Goal: Transaction & Acquisition: Purchase product/service

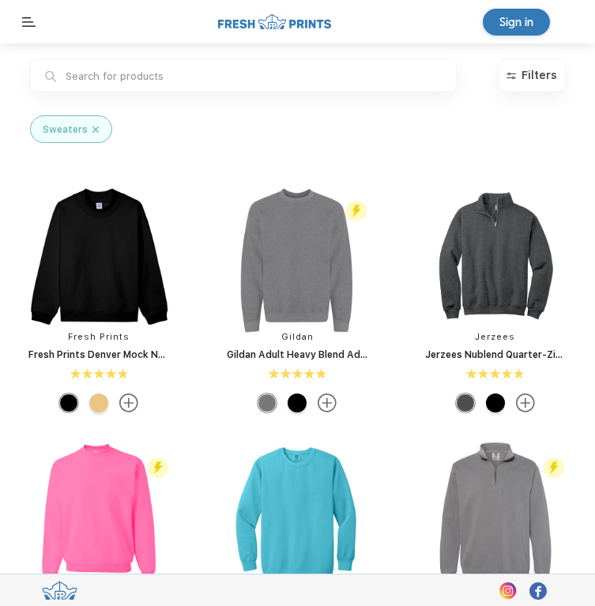
click at [88, 126] on div "Sweaters" at bounding box center [71, 129] width 56 height 14
click at [92, 115] on div "Sweaters" at bounding box center [71, 129] width 82 height 28
click at [92, 128] on img at bounding box center [95, 129] width 6 height 14
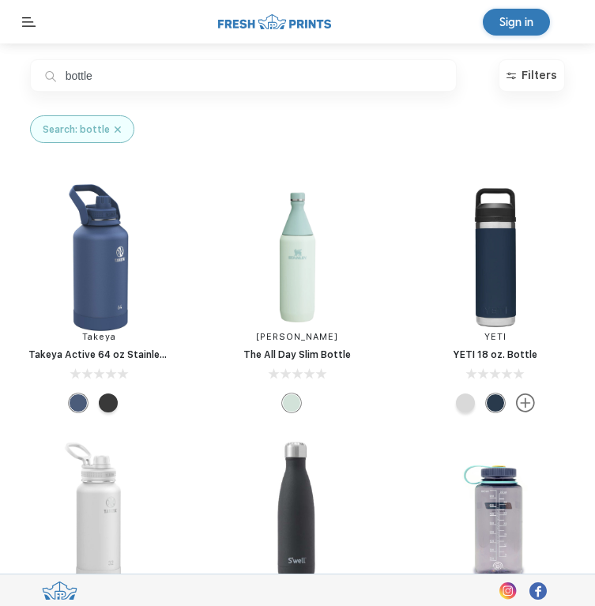
click at [66, 88] on input "bottle" at bounding box center [243, 75] width 426 height 32
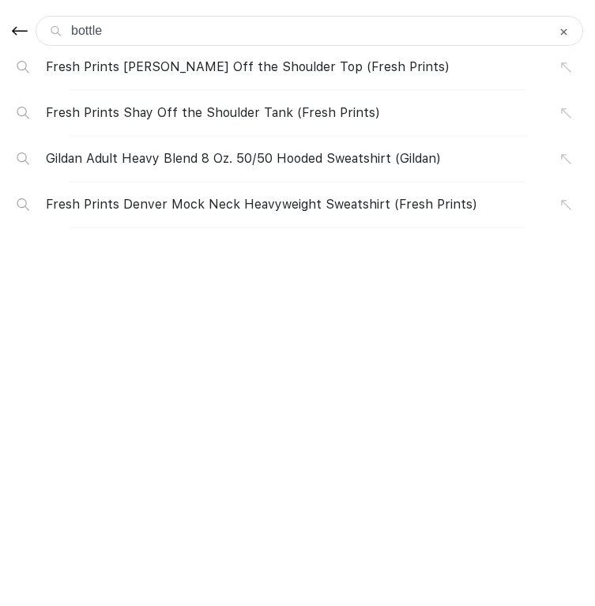
click at [27, 41] on div "bottle" at bounding box center [297, 31] width 571 height 30
click at [24, 34] on img at bounding box center [20, 30] width 16 height 19
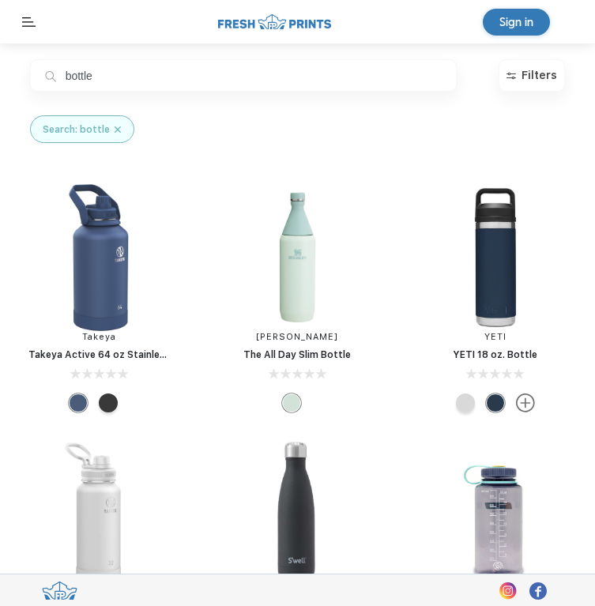
click at [70, 76] on input "bottle" at bounding box center [243, 75] width 426 height 32
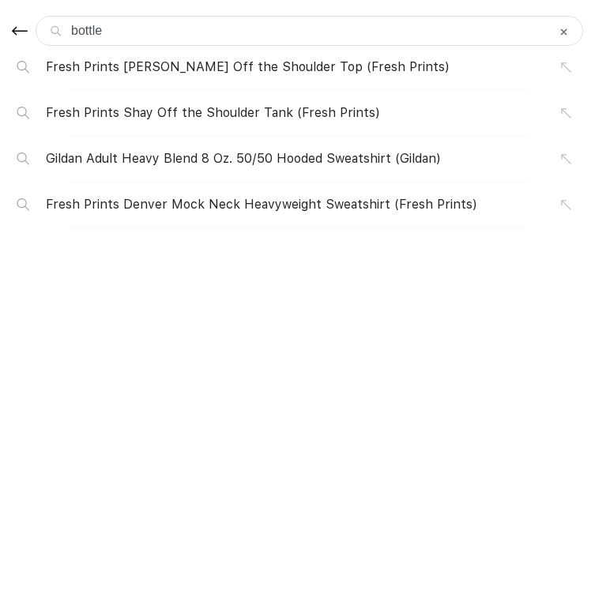
click at [83, 29] on input "bottle" at bounding box center [309, 31] width 547 height 30
type input "sbottle"
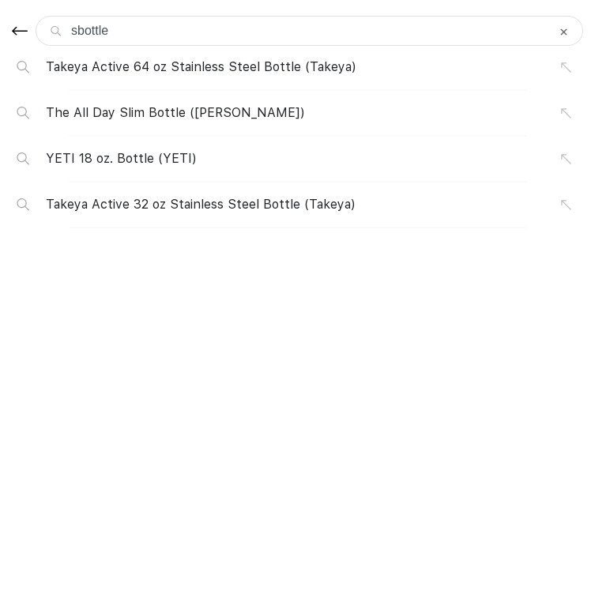
type input "stbottle"
type input "stabottle"
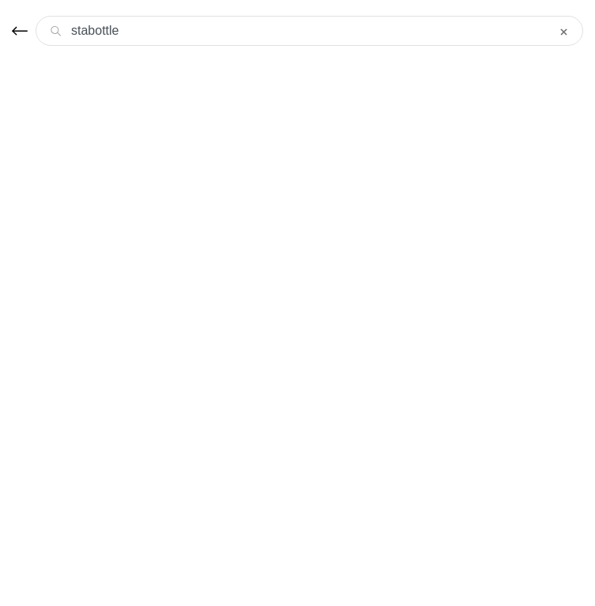
type input "stanbottle"
type input "stanlbottle"
type input "stanlebottle"
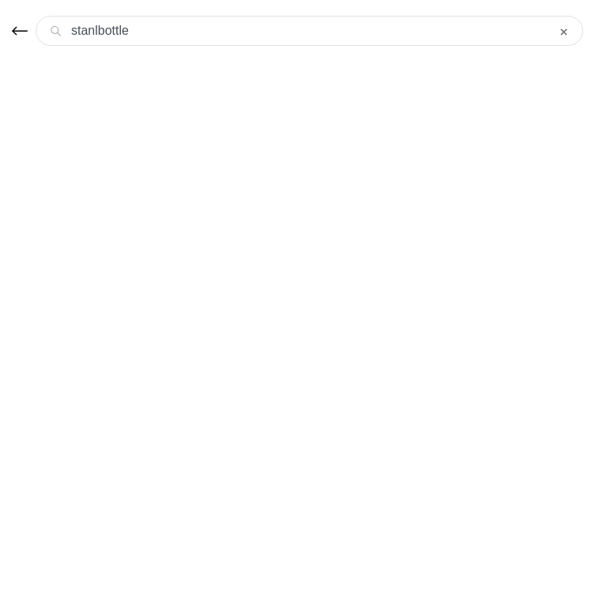
type input "stanlebottle"
type input "stanleybottle"
type input "Stanley bottle"
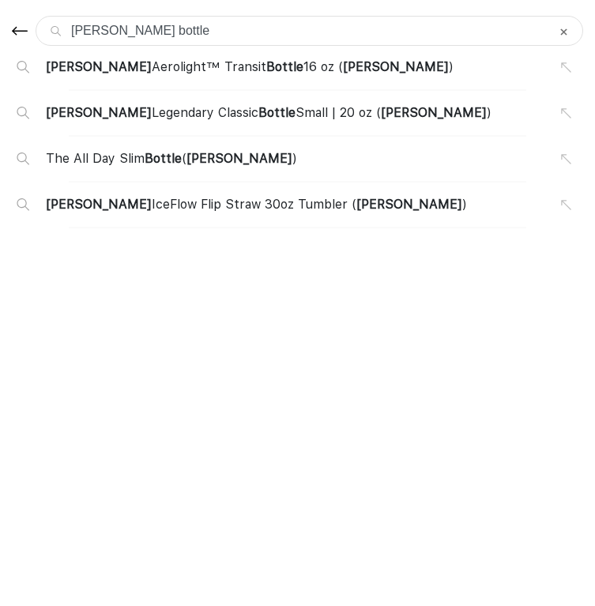
type input "Stanley bottle"
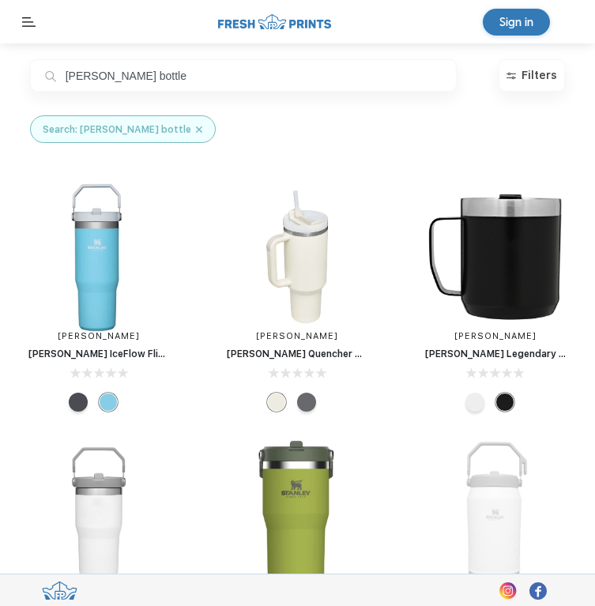
scroll to position [1, 0]
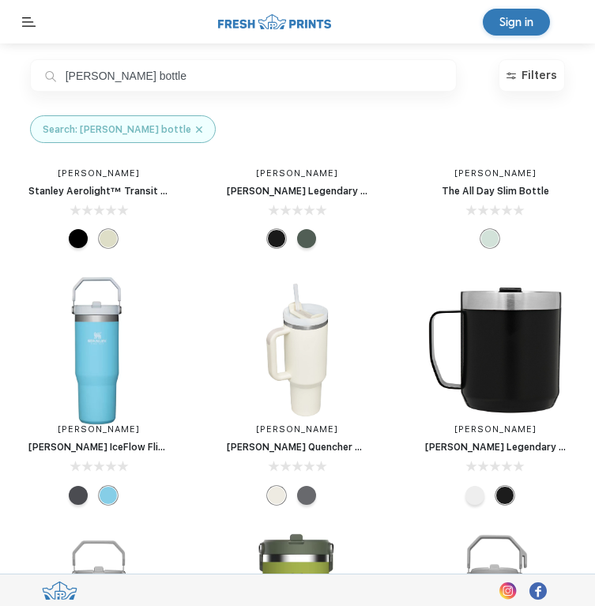
click at [299, 344] on img at bounding box center [297, 350] width 150 height 150
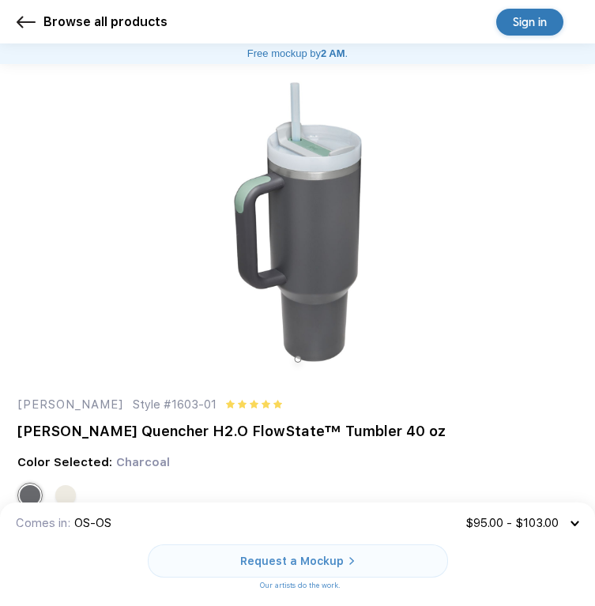
click at [18, 28] on img at bounding box center [26, 22] width 19 height 19
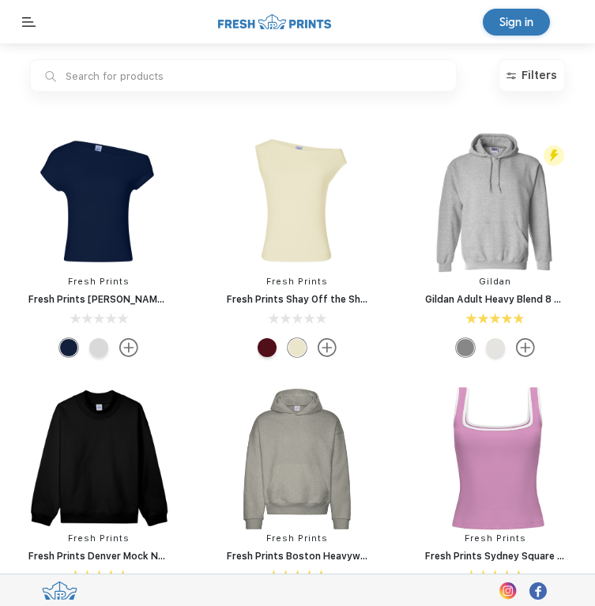
scroll to position [1, 0]
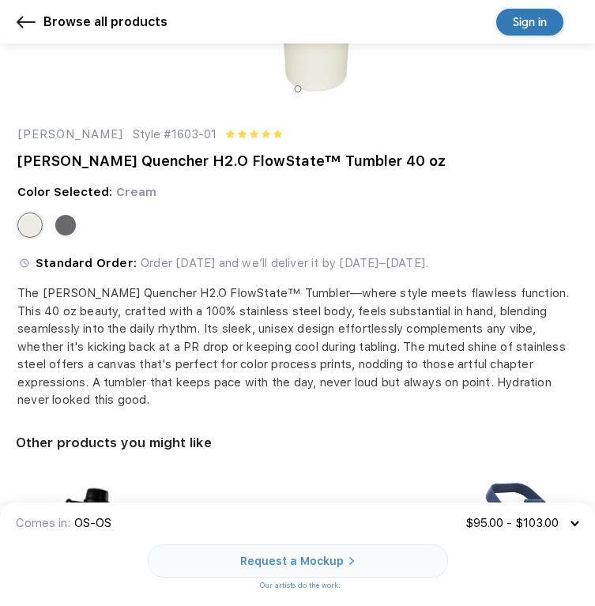
scroll to position [230, 0]
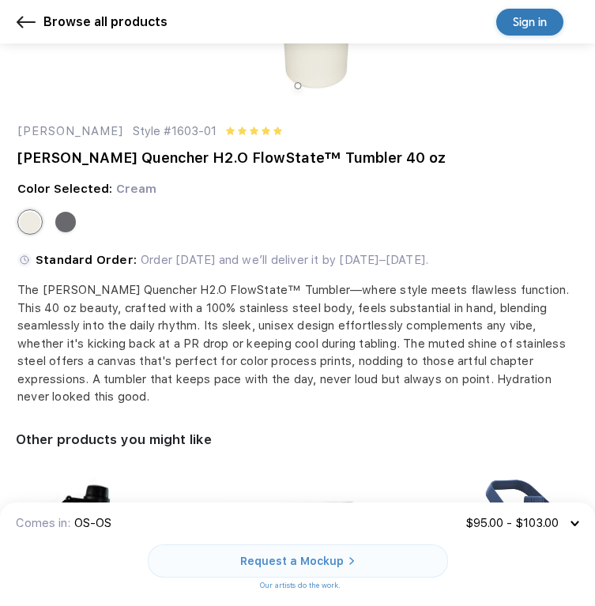
click at [22, 24] on img at bounding box center [26, 22] width 19 height 19
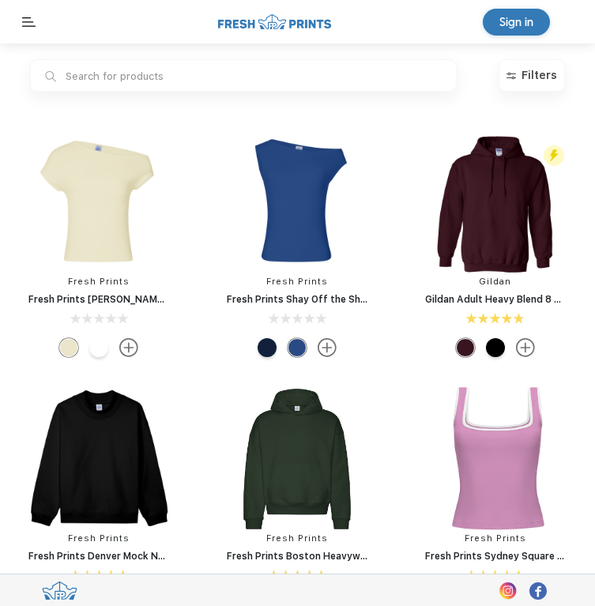
scroll to position [1, 0]
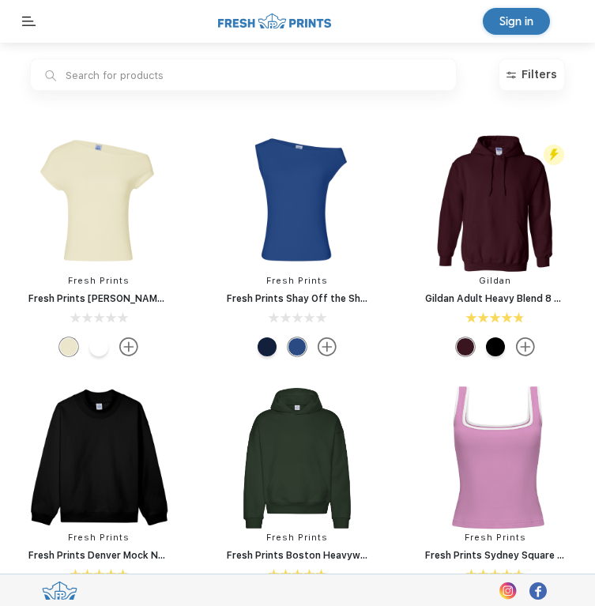
click at [15, 28] on div "Sign in" at bounding box center [297, 20] width 595 height 43
click at [18, 24] on div "Sign in" at bounding box center [297, 20] width 595 height 43
click at [32, 24] on img at bounding box center [28, 21] width 15 height 9
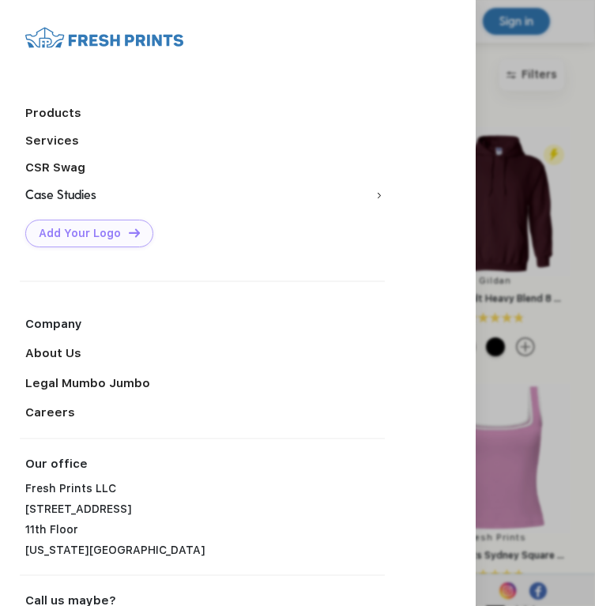
click at [63, 103] on ol "Products" at bounding box center [192, 113] width 377 height 20
click at [66, 165] on link "CSR Swag" at bounding box center [55, 167] width 60 height 14
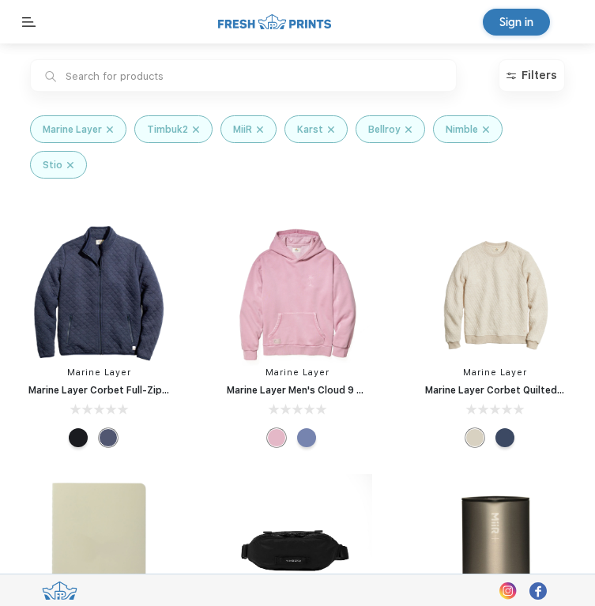
click at [430, 1] on div "Sign in" at bounding box center [297, 21] width 595 height 43
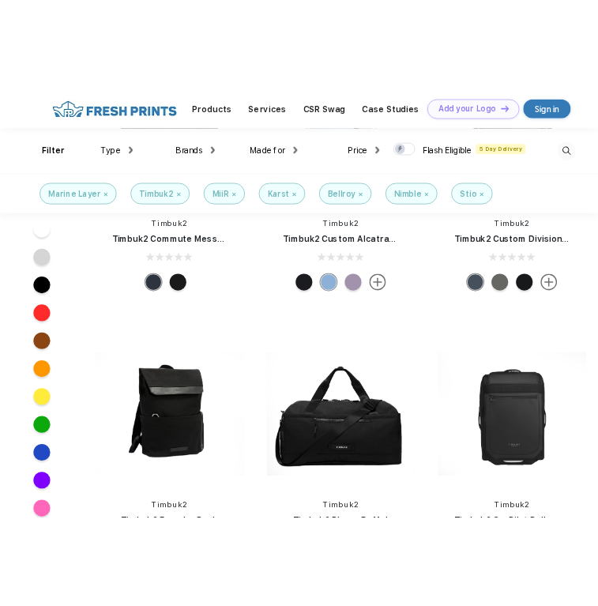
scroll to position [1863, 0]
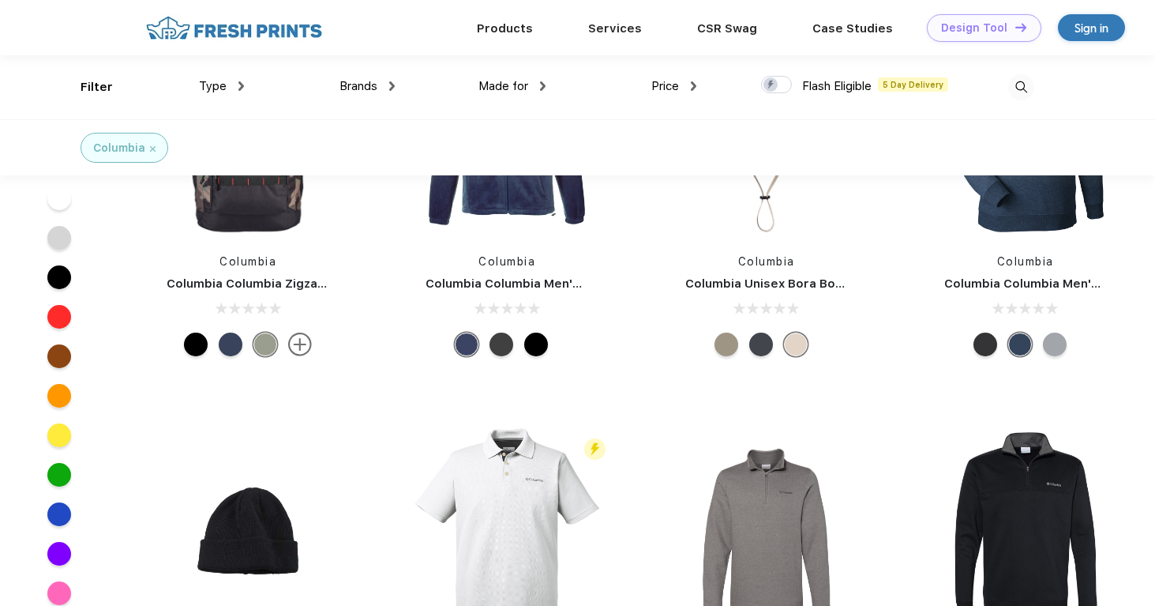
scroll to position [315, 0]
